Goal: Information Seeking & Learning: Learn about a topic

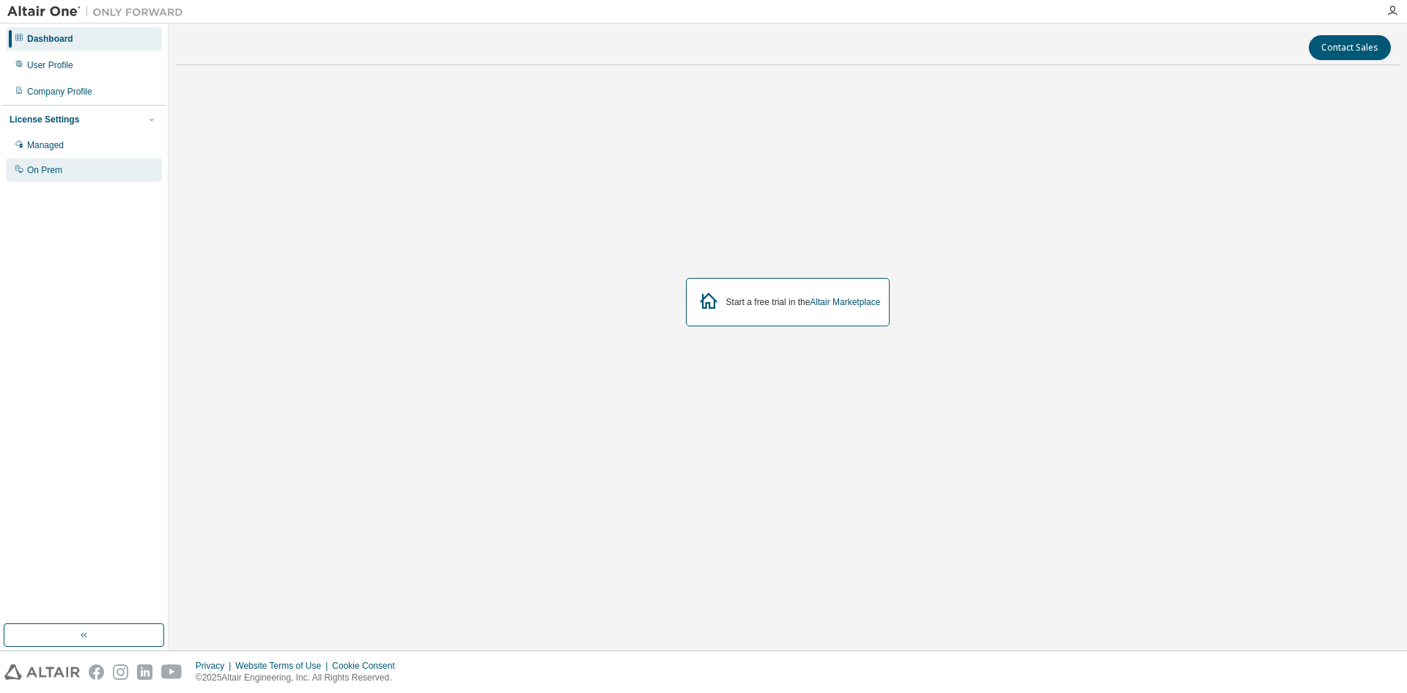
click at [118, 170] on div "On Prem" at bounding box center [84, 169] width 156 height 23
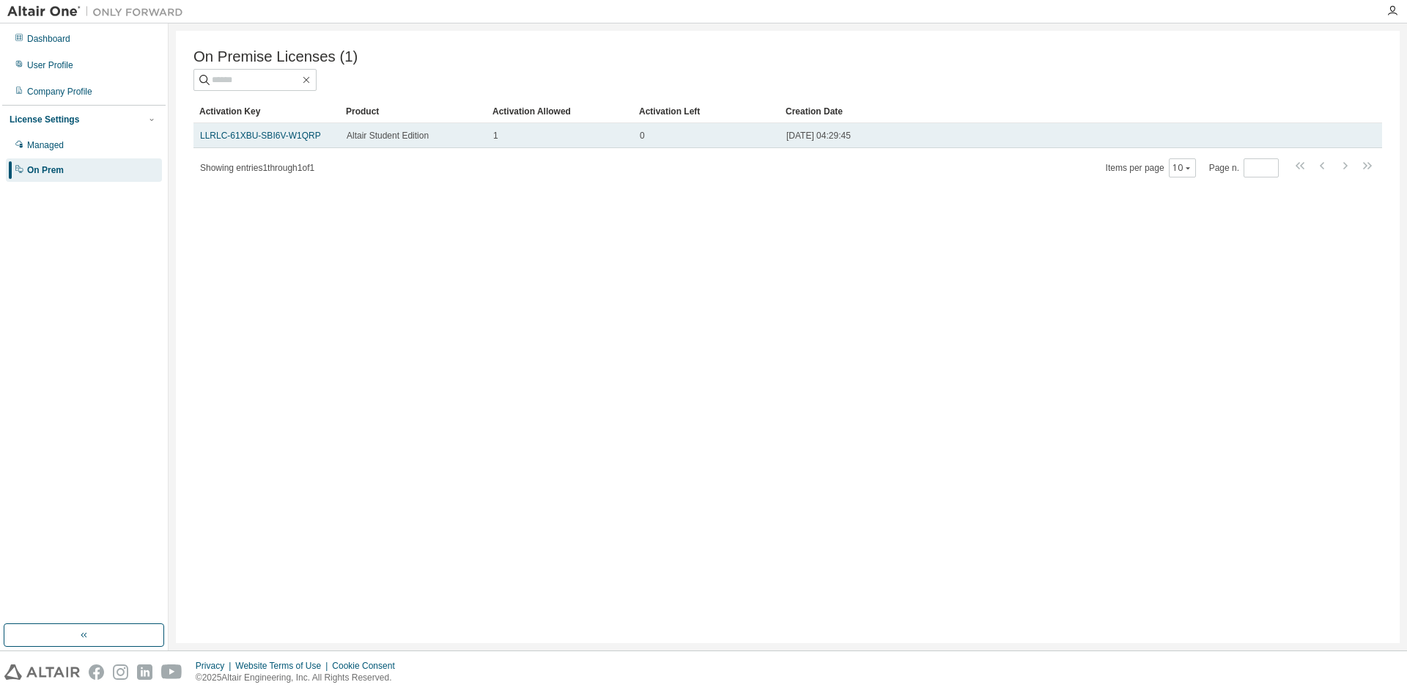
click at [1363, 136] on tr "LLRLC-61XBU-SBI6V-W1QRP Altair Student Edition 1 0 [DATE] 04:29:45" at bounding box center [787, 135] width 1189 height 25
click at [1373, 139] on tr "LLRLC-61XBU-SBI6V-W1QRP Altair Student Edition 1 0 [DATE] 04:29:45" at bounding box center [787, 135] width 1189 height 25
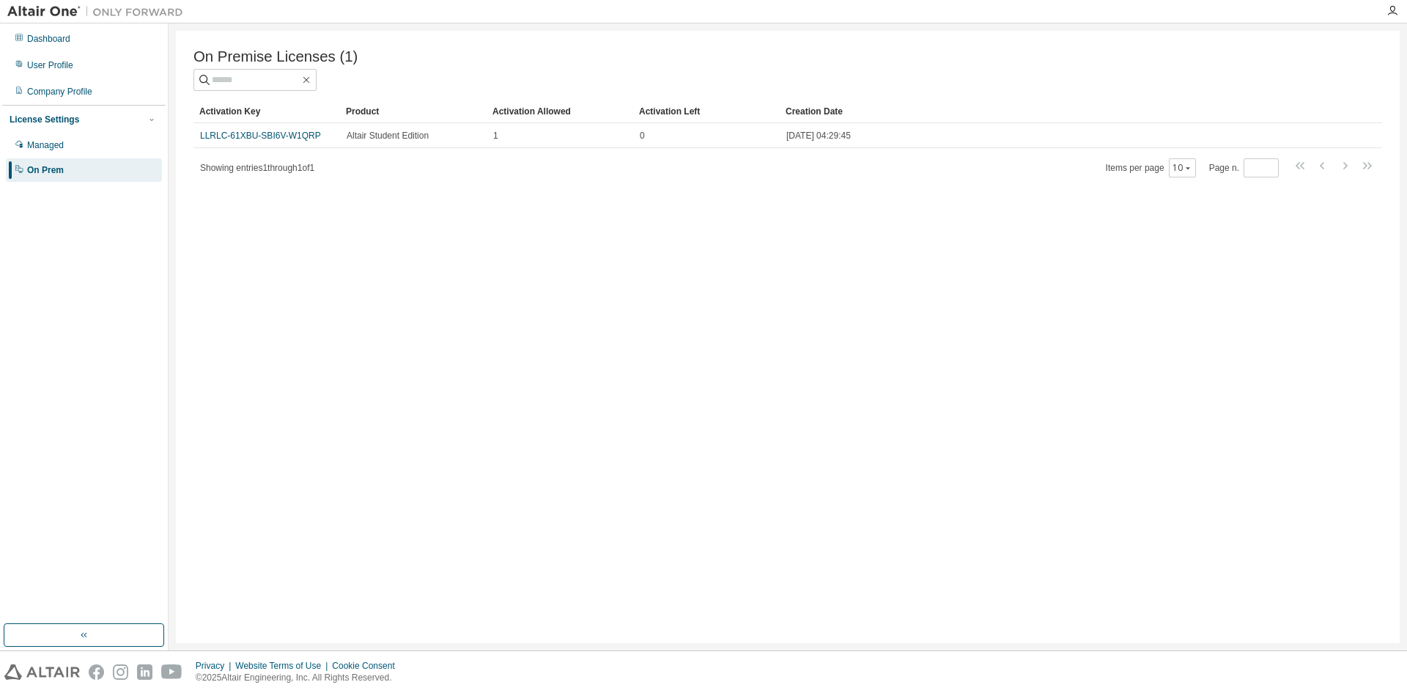
drag, startPoint x: 1380, startPoint y: 136, endPoint x: 752, endPoint y: 122, distance: 628.3
click at [868, 127] on tr "LLRLC-61XBU-SBI6V-W1QRP Altair Student Edition 1 0 [DATE] 04:29:45" at bounding box center [787, 135] width 1189 height 25
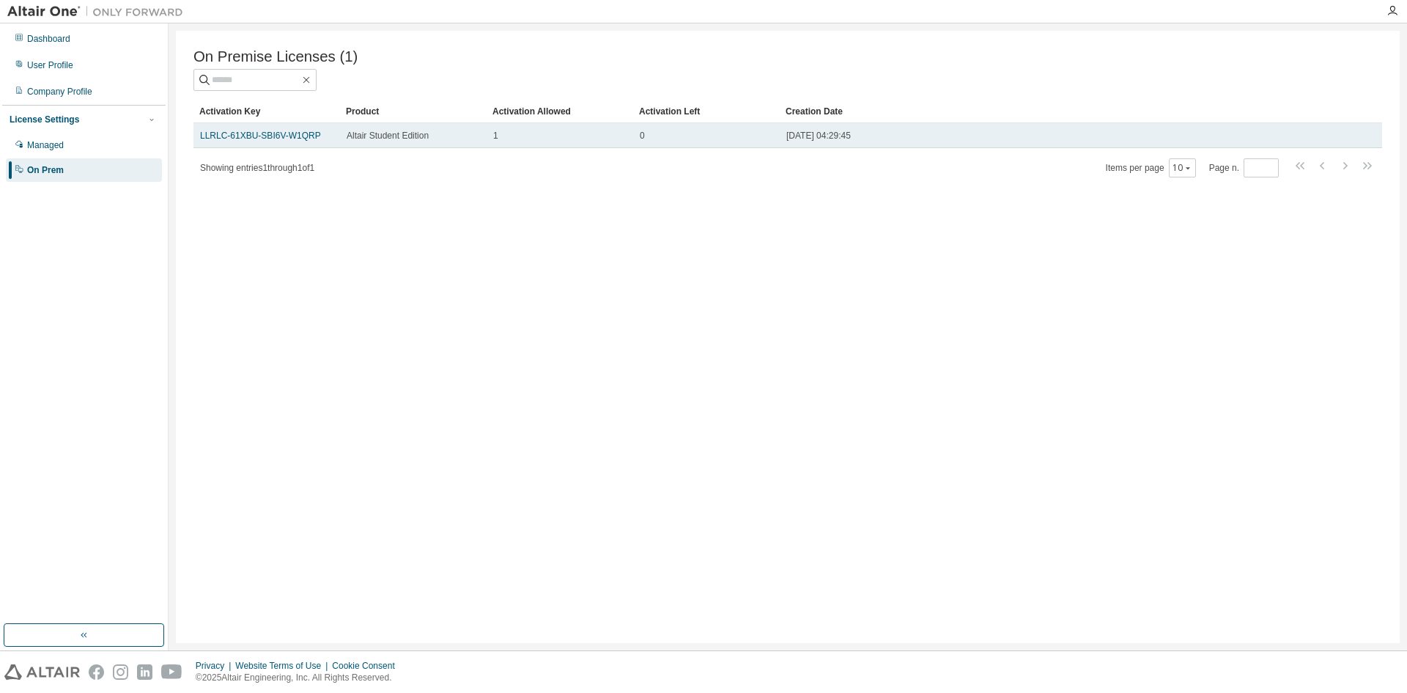
click at [509, 129] on td "1" at bounding box center [560, 135] width 147 height 25
click at [336, 139] on td "LLRLC-61XBU-SBI6V-W1QRP" at bounding box center [266, 135] width 147 height 25
click at [1359, 139] on tr "LLRLC-61XBU-SBI6V-W1QRP Altair Student Edition 1 0 [DATE] 04:29:45" at bounding box center [787, 135] width 1189 height 25
click at [1365, 138] on tr "LLRLC-61XBU-SBI6V-W1QRP Altair Student Edition 1 0 [DATE] 04:29:45" at bounding box center [787, 135] width 1189 height 25
click at [1368, 136] on tr "LLRLC-61XBU-SBI6V-W1QRP Altair Student Edition 1 0 [DATE] 04:29:45" at bounding box center [787, 135] width 1189 height 25
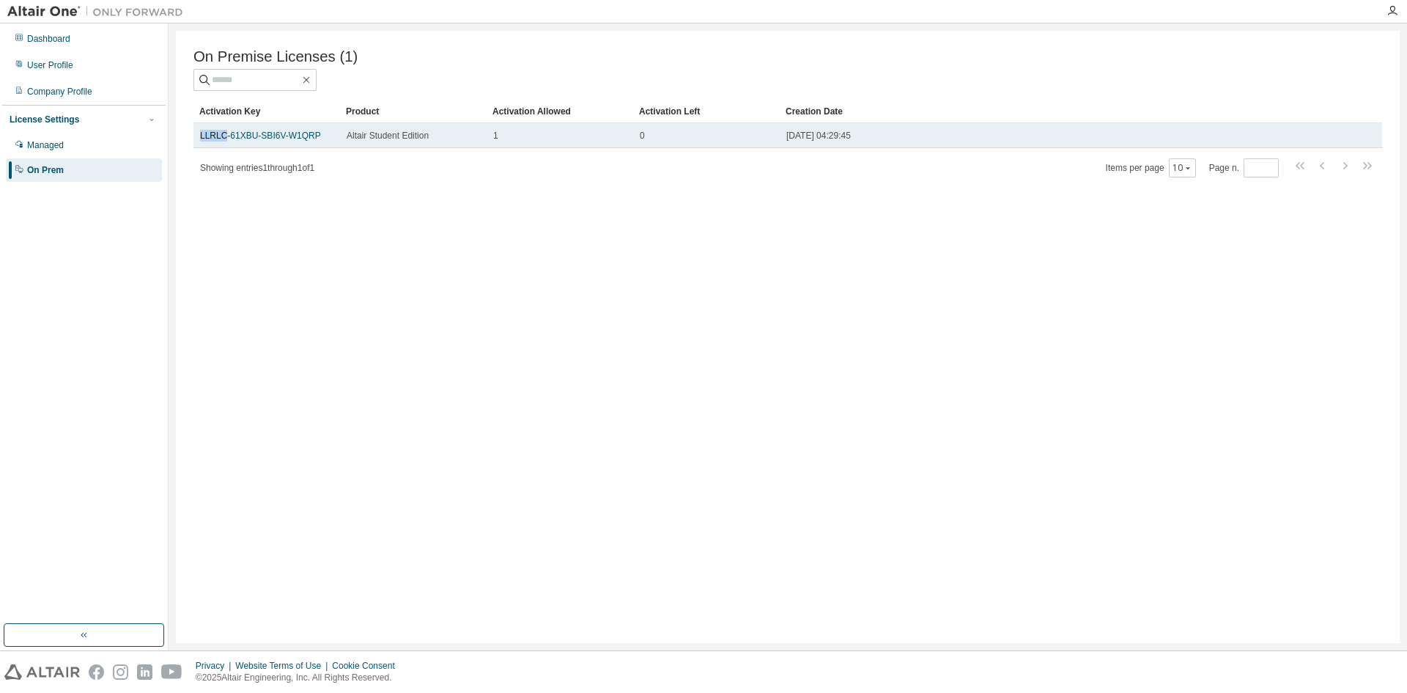
click at [1368, 136] on tr "LLRLC-61XBU-SBI6V-W1QRP Altair Student Edition 1 0 [DATE] 04:29:45" at bounding box center [787, 135] width 1189 height 25
click at [284, 138] on link "LLRLC-61XBU-SBI6V-W1QRP" at bounding box center [260, 135] width 121 height 10
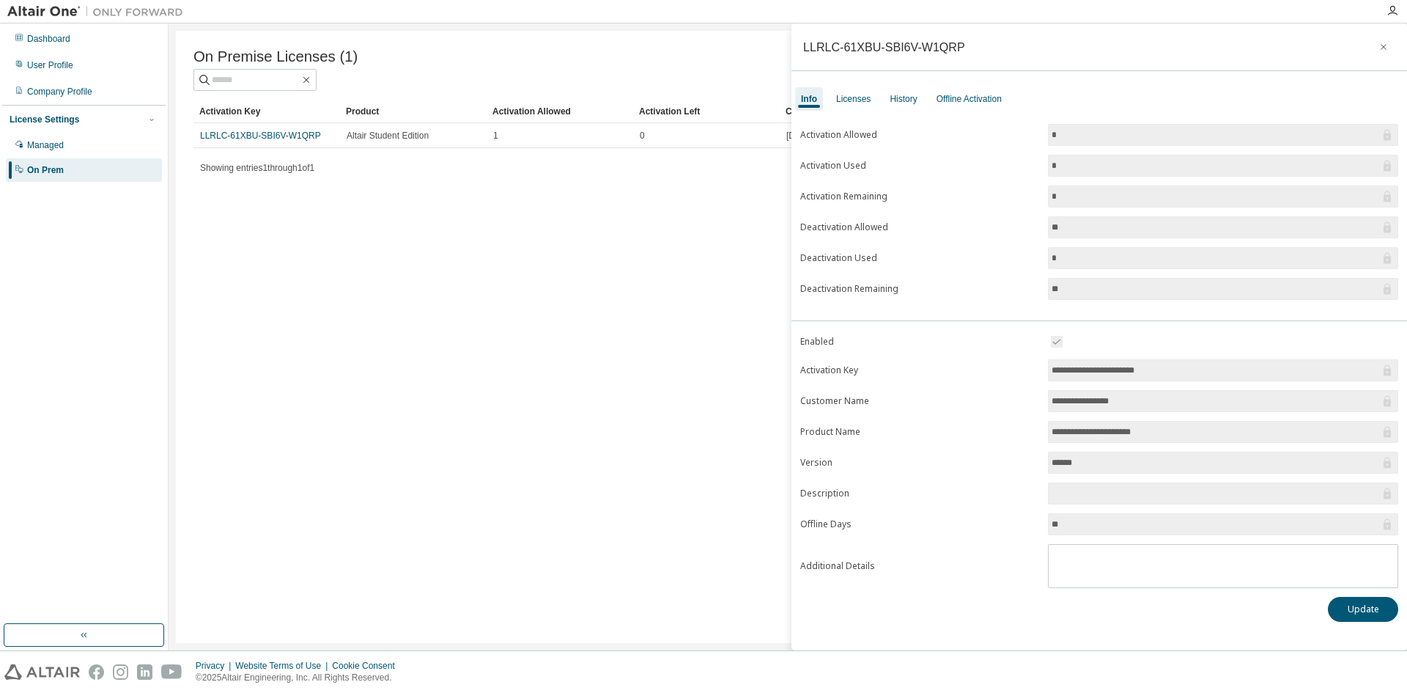
drag, startPoint x: 1085, startPoint y: 224, endPoint x: 1039, endPoint y: 221, distance: 46.2
click at [1039, 221] on form "Activation Allowed * Activation Used * Activation Remaining * Deactivation Allo…" at bounding box center [1099, 212] width 598 height 176
click at [864, 105] on div "Licenses" at bounding box center [853, 98] width 46 height 23
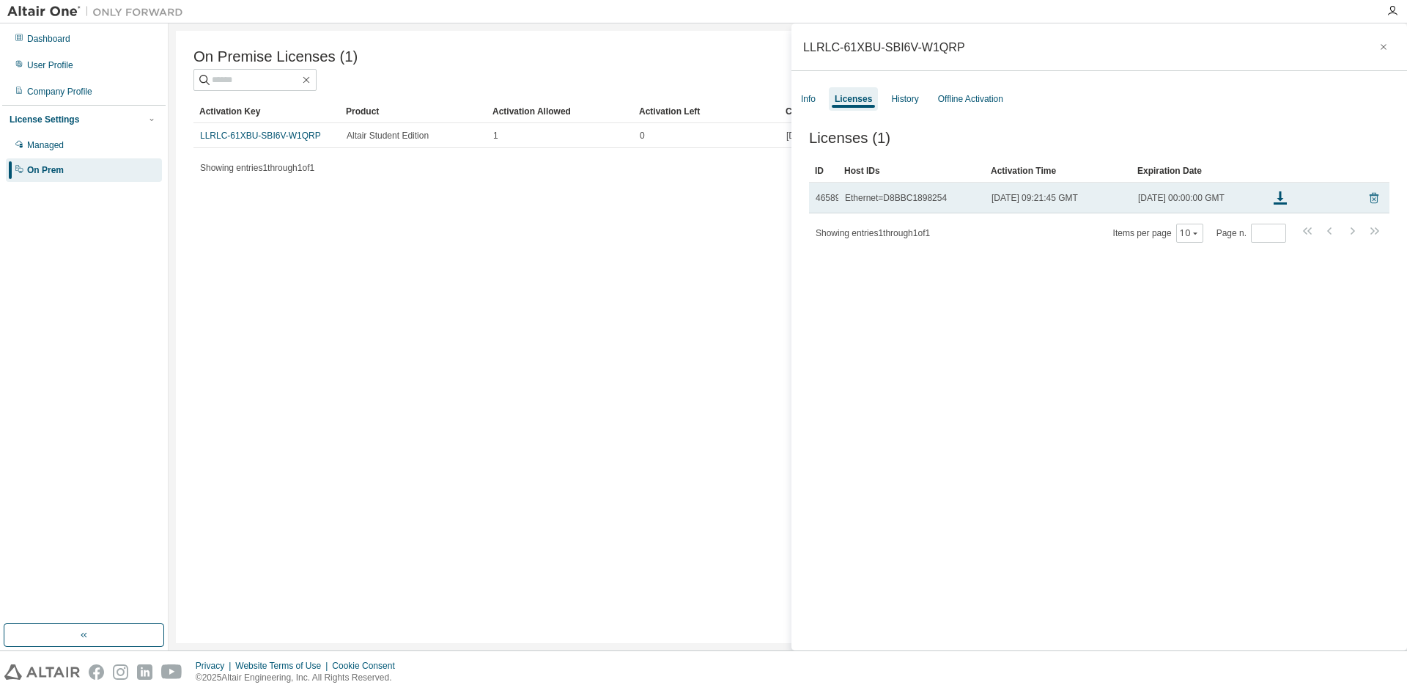
click at [1368, 207] on icon at bounding box center [1374, 198] width 13 height 18
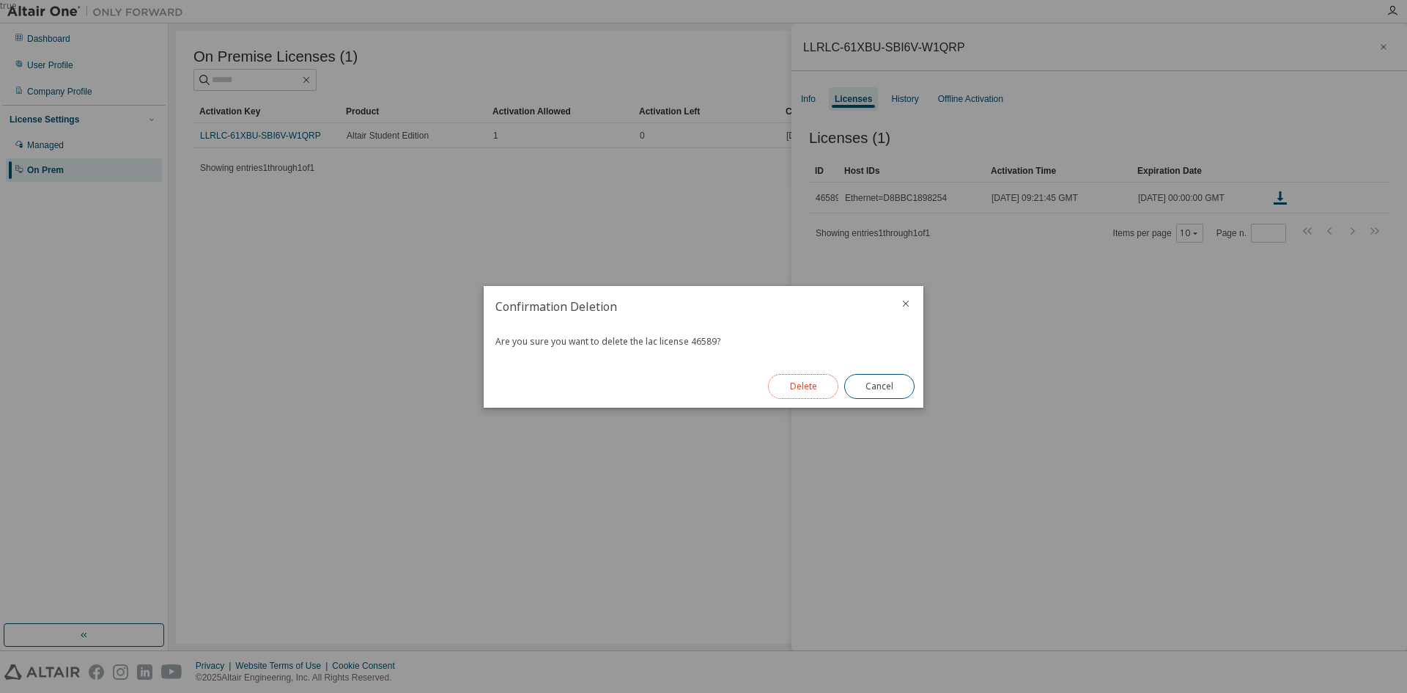
click at [808, 382] on button "Delete" at bounding box center [803, 386] width 70 height 25
click at [873, 390] on button "Close" at bounding box center [879, 386] width 70 height 25
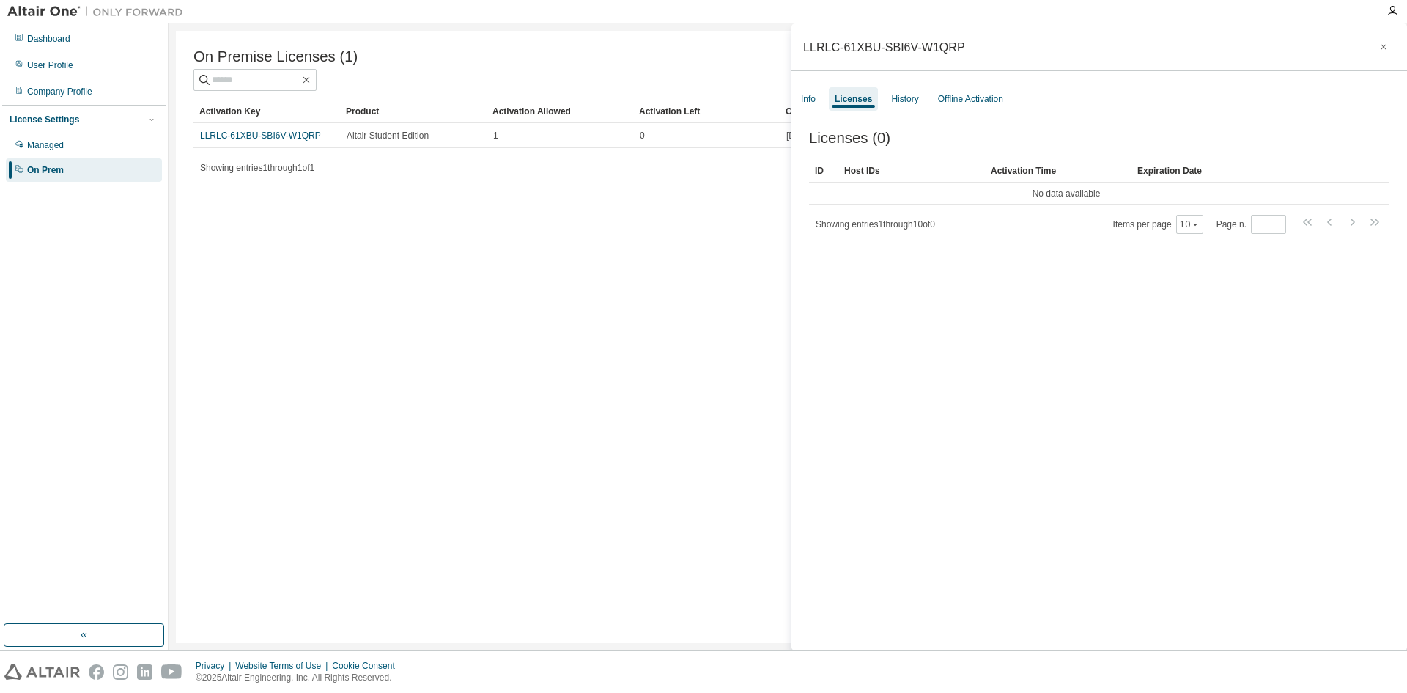
click at [825, 105] on div "Info Licenses History Offline Activation" at bounding box center [1100, 99] width 616 height 26
click at [818, 103] on div "Info" at bounding box center [808, 98] width 26 height 23
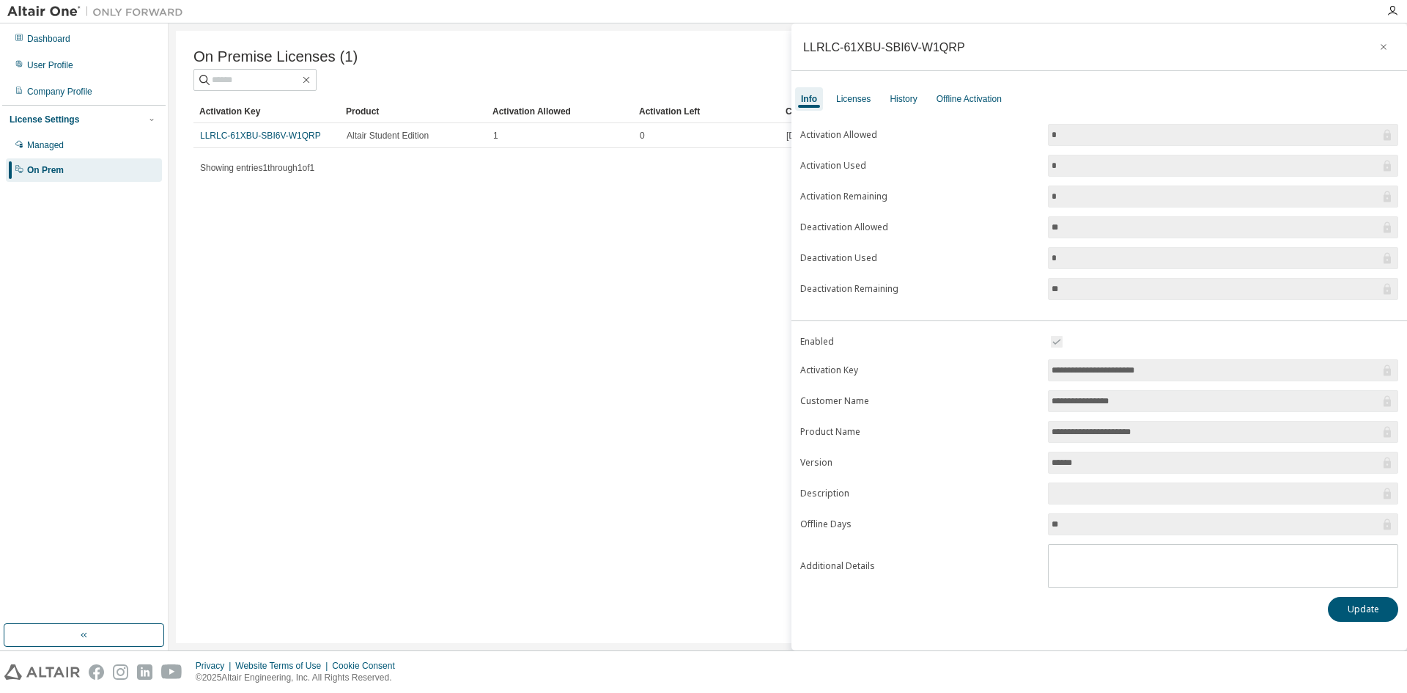
click at [771, 213] on div "On Premise Licenses (1) Clear Load Save Save As Field Operator Value Select fil…" at bounding box center [788, 337] width 1224 height 612
click at [1385, 41] on icon "button" at bounding box center [1384, 47] width 10 height 12
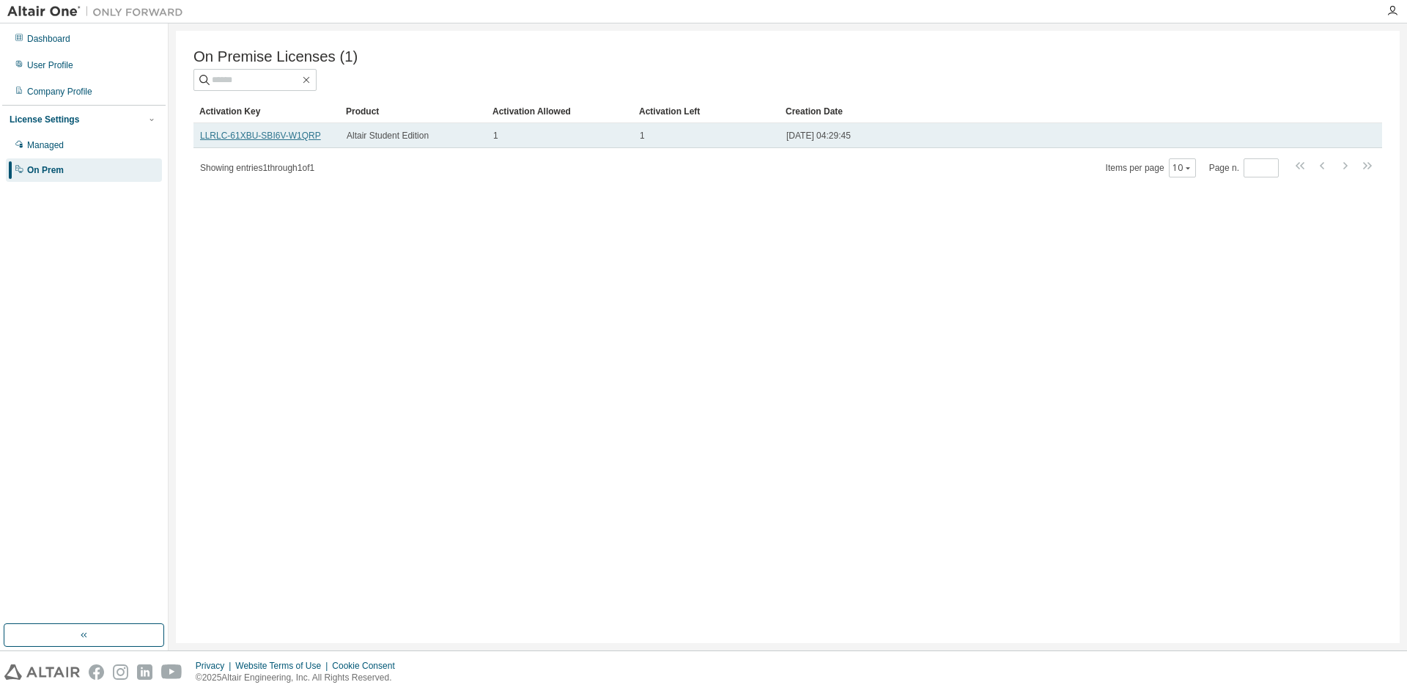
click at [257, 140] on link "LLRLC-61XBU-SBI6V-W1QRP" at bounding box center [260, 135] width 121 height 10
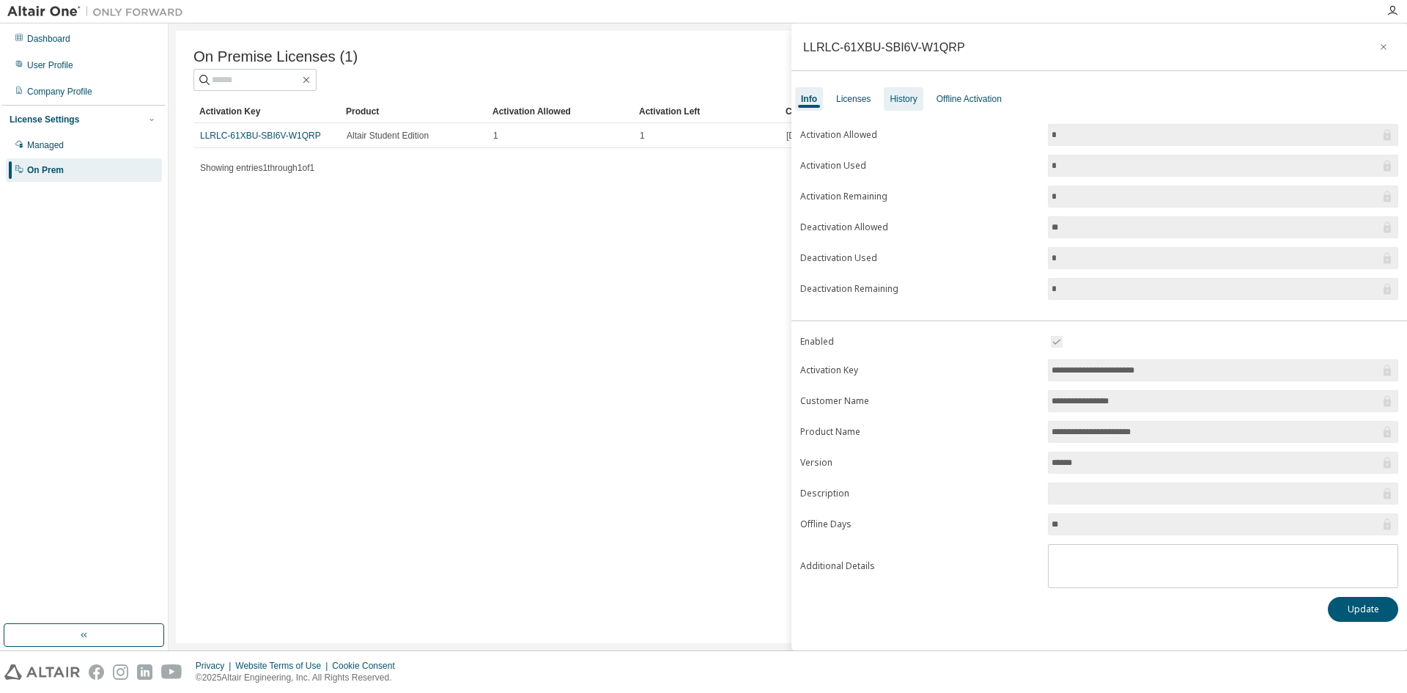
click at [884, 106] on div "History" at bounding box center [903, 98] width 39 height 23
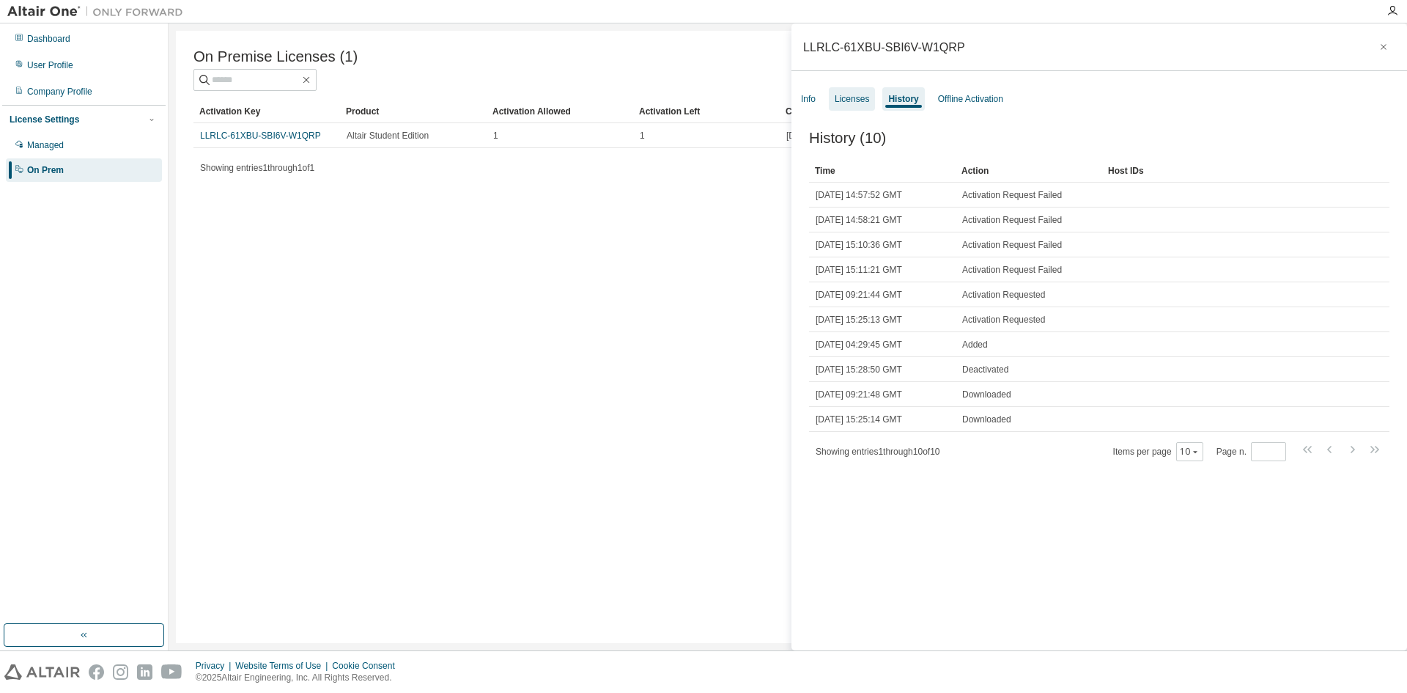
click at [862, 93] on div "Licenses" at bounding box center [852, 99] width 34 height 12
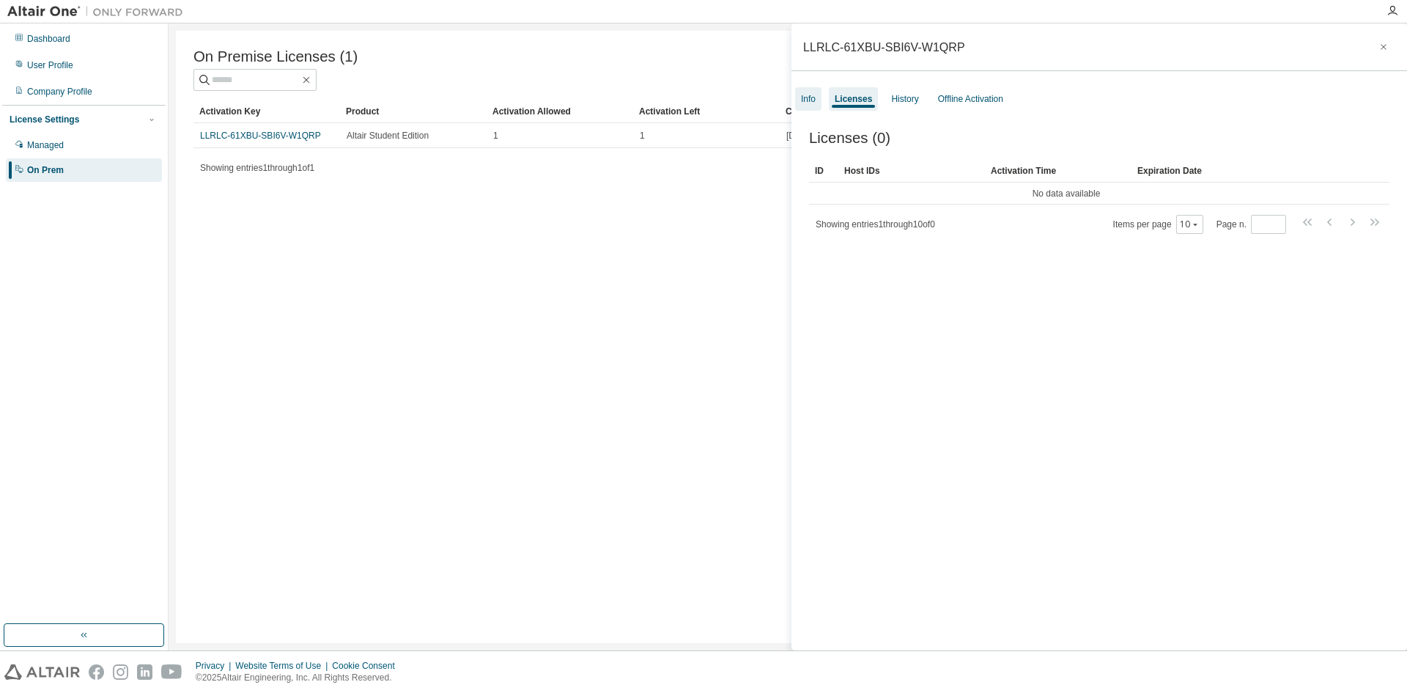
click at [805, 100] on div "Info" at bounding box center [808, 99] width 15 height 12
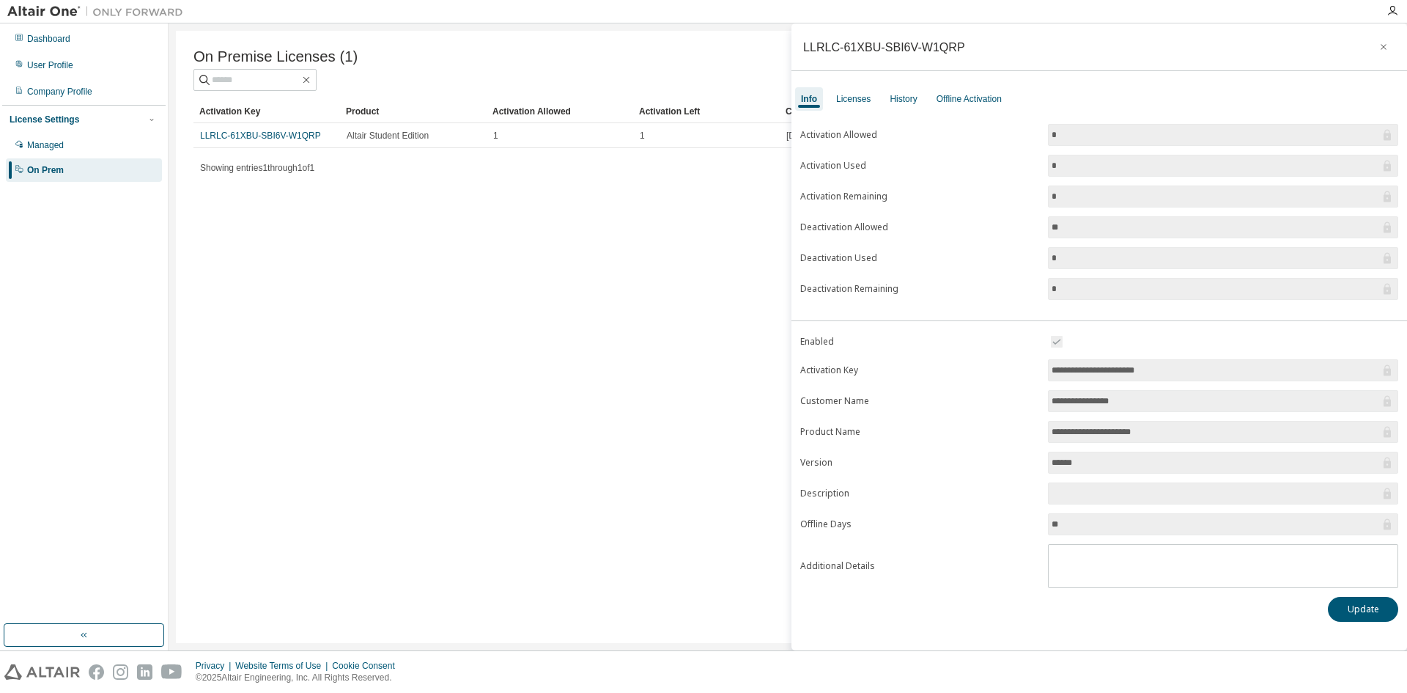
drag, startPoint x: 1061, startPoint y: 284, endPoint x: 1039, endPoint y: 290, distance: 22.8
click at [1045, 285] on form "Activation Allowed * Activation Used * Activation Remaining * Deactivation Allo…" at bounding box center [1099, 212] width 598 height 176
drag, startPoint x: 1083, startPoint y: 463, endPoint x: 1028, endPoint y: 463, distance: 55.7
click at [1028, 463] on form "**********" at bounding box center [1099, 460] width 598 height 255
click at [1013, 463] on label "Version" at bounding box center [919, 463] width 239 height 12
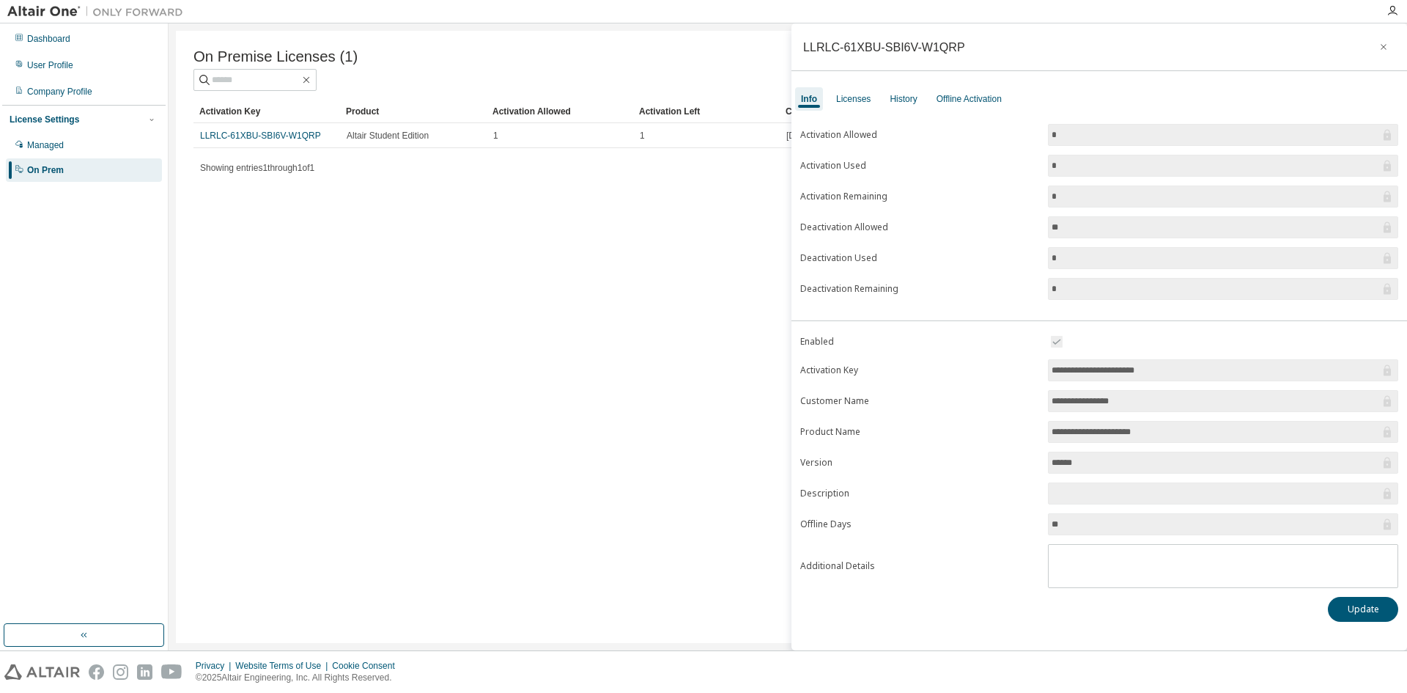
click at [1085, 517] on input "**" at bounding box center [1216, 524] width 328 height 15
click at [403, 484] on div "On Premise Licenses (1) Clear Load Save Save As Field Operator Value Select fil…" at bounding box center [788, 337] width 1224 height 612
